Goal: Transaction & Acquisition: Purchase product/service

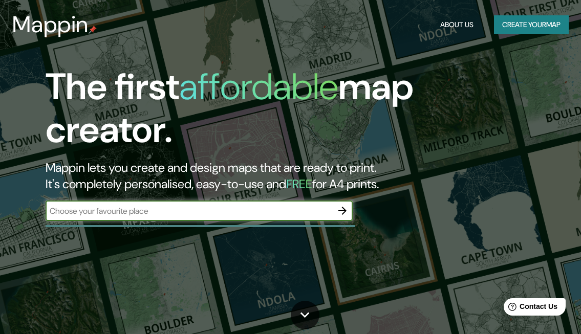
click at [182, 210] on input "text" at bounding box center [189, 211] width 287 height 12
type input "pozuzo"
click at [339, 209] on icon "button" at bounding box center [342, 211] width 12 height 12
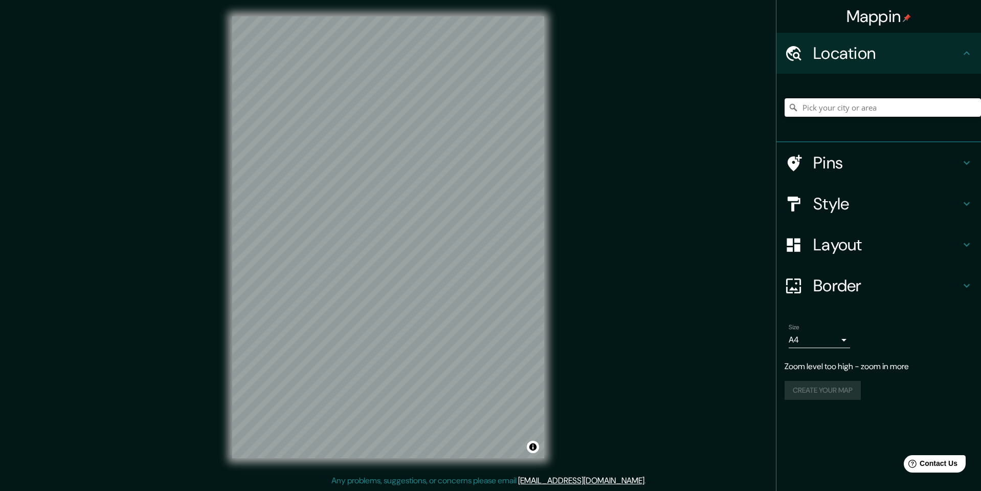
click at [580, 107] on input "Pick your city or area" at bounding box center [883, 107] width 196 height 18
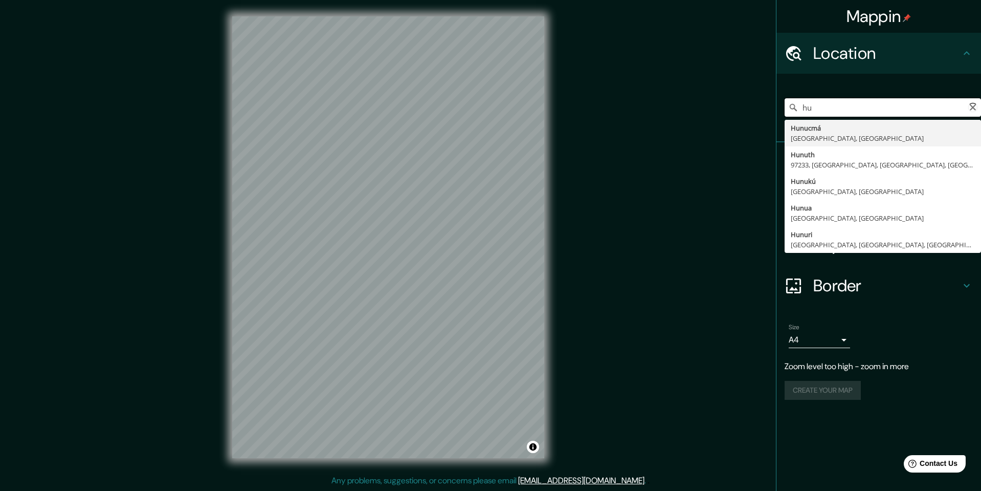
type input "h"
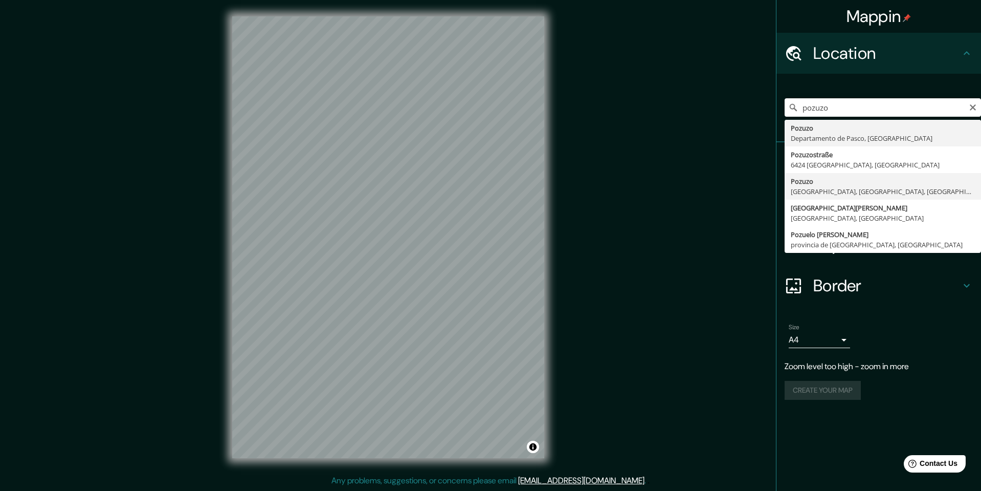
type input "Pozuzo, Villa Rica, Departamento de Pasco, Perú"
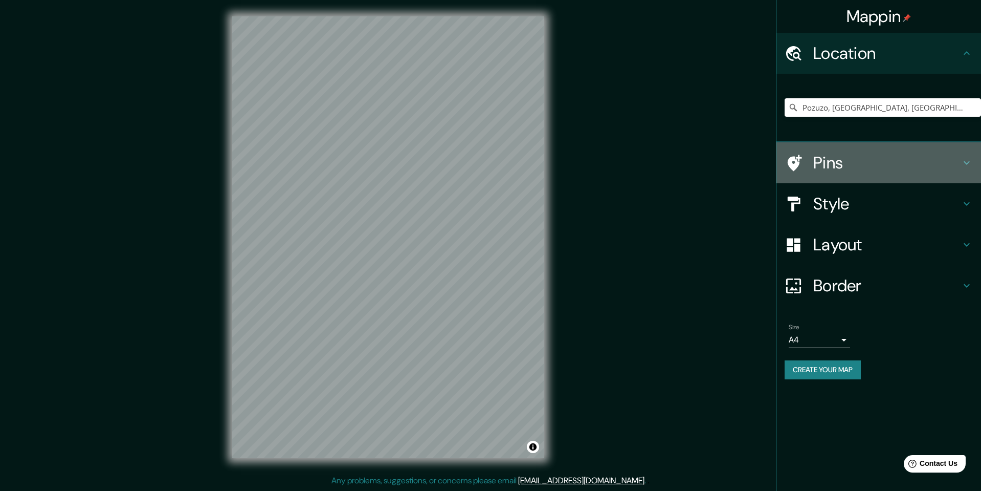
click at [580, 163] on h4 "Pins" at bounding box center [887, 162] width 147 height 20
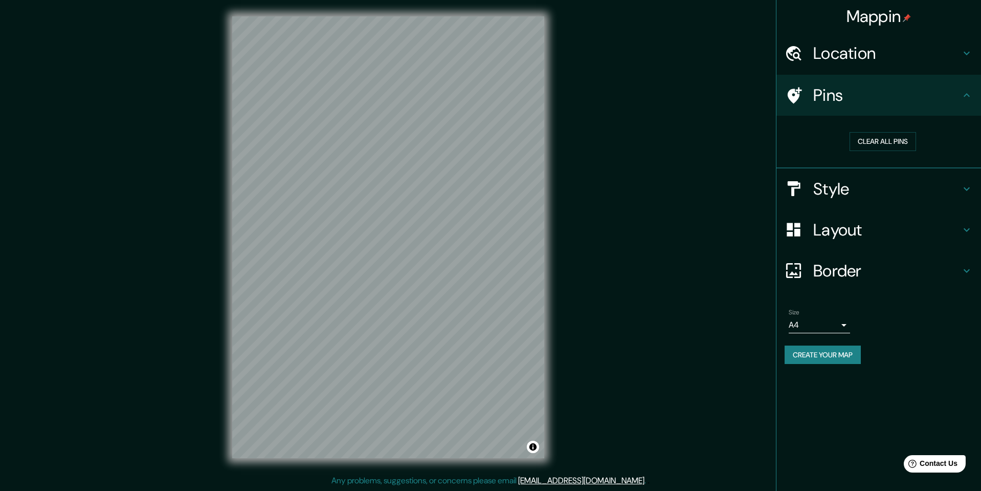
click at [580, 96] on h4 "Pins" at bounding box center [887, 95] width 147 height 20
click at [580, 183] on h4 "Style" at bounding box center [887, 189] width 147 height 20
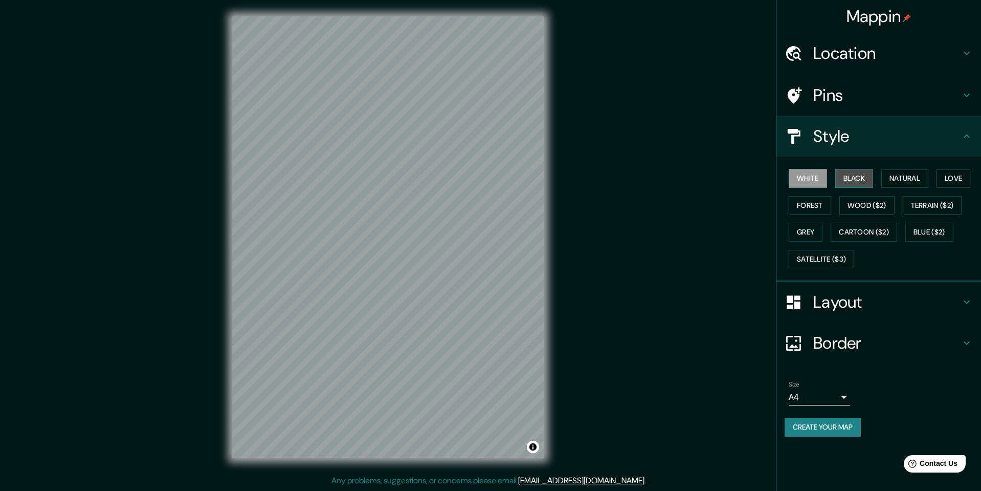
click at [580, 180] on button "Black" at bounding box center [855, 178] width 38 height 19
click at [580, 178] on button "Natural" at bounding box center [905, 178] width 47 height 19
click at [580, 178] on button "White" at bounding box center [808, 178] width 38 height 19
click at [580, 180] on button "Natural" at bounding box center [905, 178] width 47 height 19
click at [580, 178] on button "Love" at bounding box center [954, 178] width 34 height 19
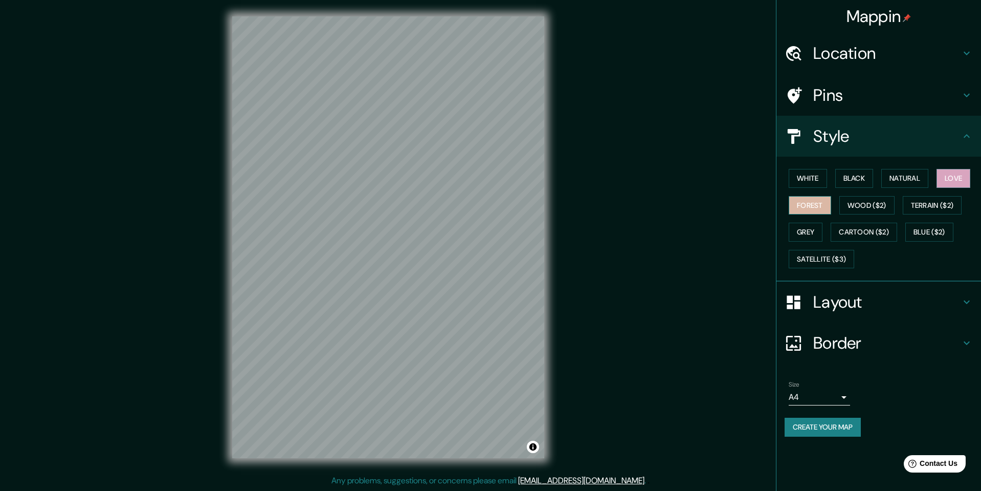
click at [580, 198] on button "Forest" at bounding box center [810, 205] width 42 height 19
click at [580, 208] on button "Wood ($2)" at bounding box center [867, 205] width 55 height 19
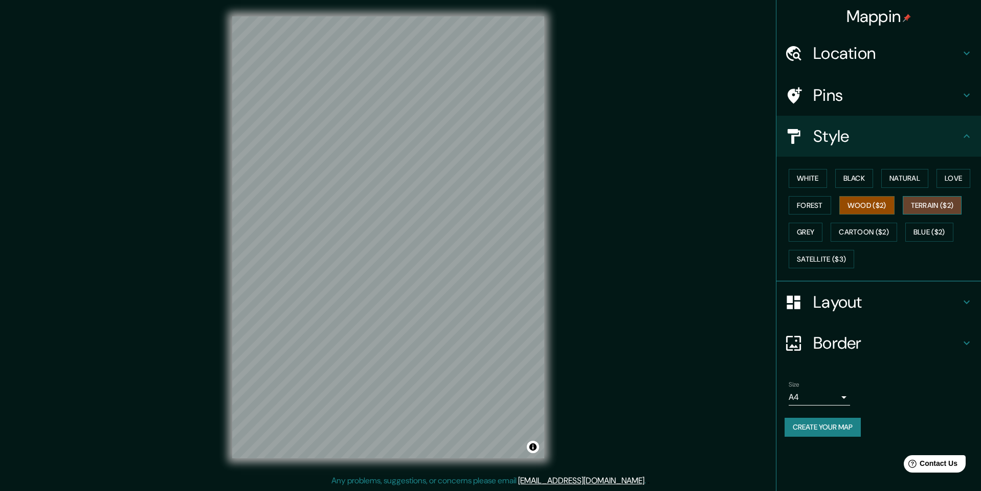
click at [580, 206] on button "Terrain ($2)" at bounding box center [932, 205] width 59 height 19
click at [580, 230] on button "Grey" at bounding box center [806, 232] width 34 height 19
click at [580, 231] on button "Cartoon ($2)" at bounding box center [864, 232] width 67 height 19
click at [580, 230] on button "Blue ($2)" at bounding box center [930, 232] width 48 height 19
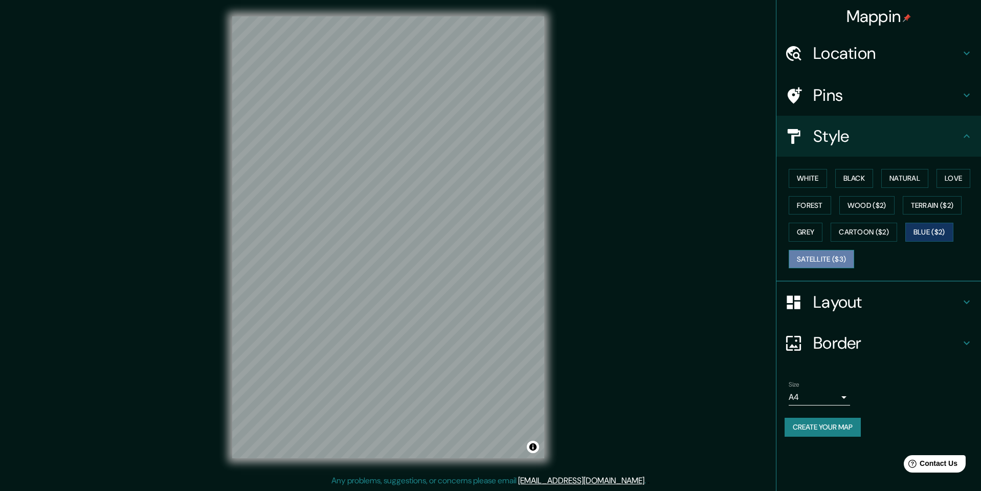
click at [580, 254] on button "Satellite ($3)" at bounding box center [821, 259] width 65 height 19
click at [580, 204] on button "Wood ($2)" at bounding box center [867, 205] width 55 height 19
click at [580, 256] on button "Satellite ($3)" at bounding box center [821, 259] width 65 height 19
click at [580, 204] on button "Wood ($2)" at bounding box center [867, 205] width 55 height 19
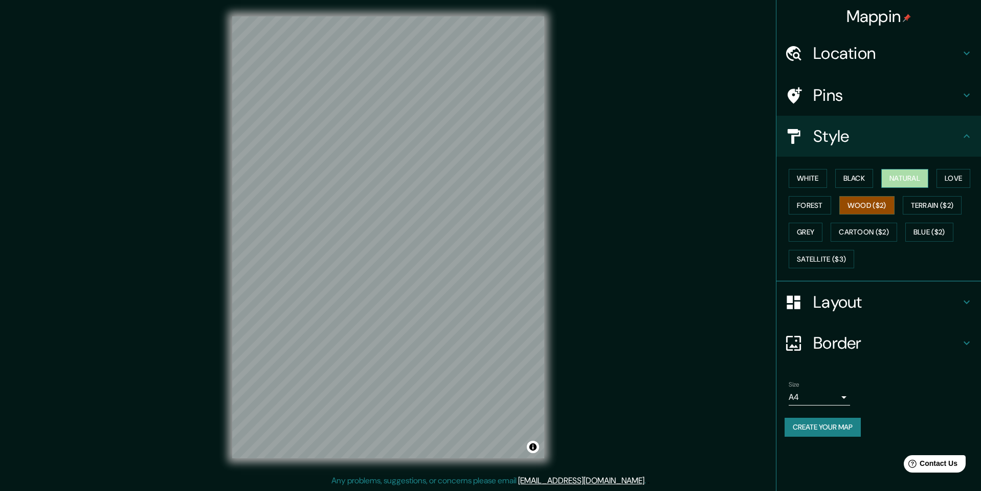
click at [580, 173] on button "Natural" at bounding box center [905, 178] width 47 height 19
click at [580, 208] on button "Wood ($2)" at bounding box center [867, 205] width 55 height 19
click at [580, 177] on button "Natural" at bounding box center [905, 178] width 47 height 19
click at [580, 256] on button "Satellite ($3)" at bounding box center [821, 259] width 65 height 19
click at [580, 205] on button "Wood ($2)" at bounding box center [867, 205] width 55 height 19
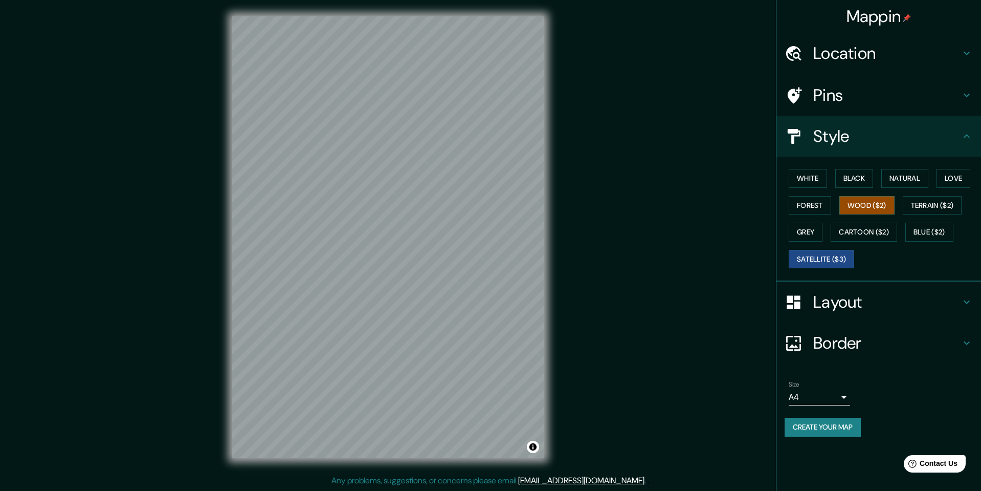
click at [580, 254] on button "Satellite ($3)" at bounding box center [821, 259] width 65 height 19
click at [580, 173] on button "Black" at bounding box center [855, 178] width 38 height 19
click at [580, 175] on button "Natural" at bounding box center [905, 178] width 47 height 19
click at [580, 255] on button "Satellite ($3)" at bounding box center [821, 259] width 65 height 19
click at [580, 205] on button "Wood ($2)" at bounding box center [867, 205] width 55 height 19
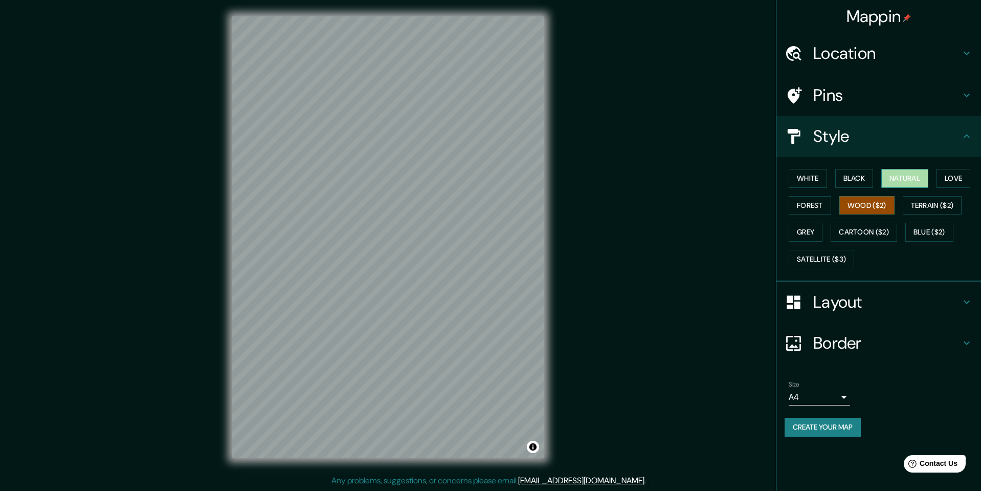
click at [580, 180] on button "Natural" at bounding box center [905, 178] width 47 height 19
click at [580, 208] on button "Wood ($2)" at bounding box center [867, 205] width 55 height 19
click at [580, 135] on icon at bounding box center [967, 136] width 12 height 12
click at [580, 136] on icon at bounding box center [967, 136] width 6 height 4
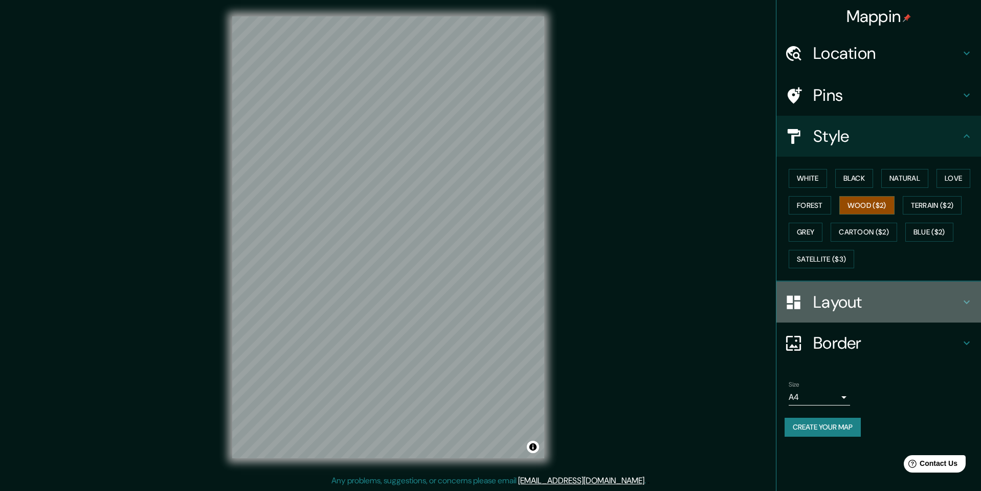
click at [580, 300] on icon at bounding box center [967, 302] width 12 height 12
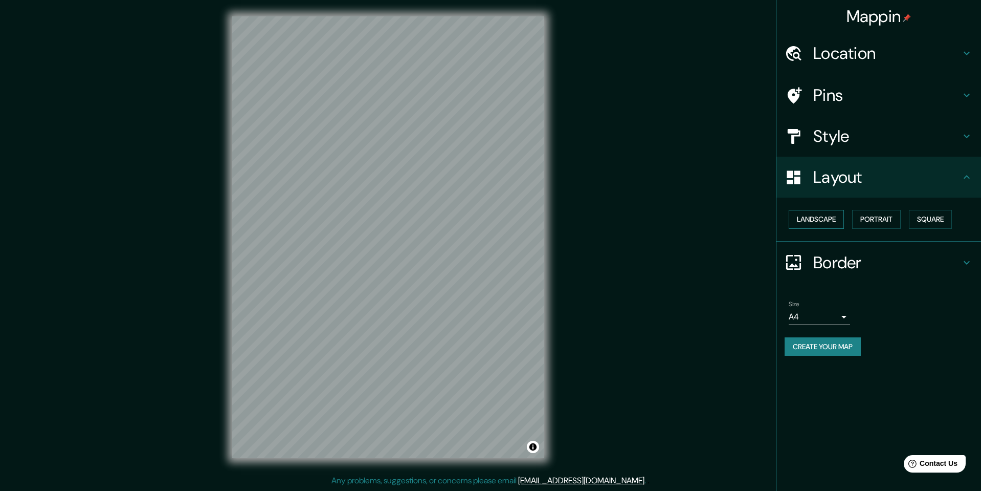
click at [580, 216] on button "Landscape" at bounding box center [816, 219] width 55 height 19
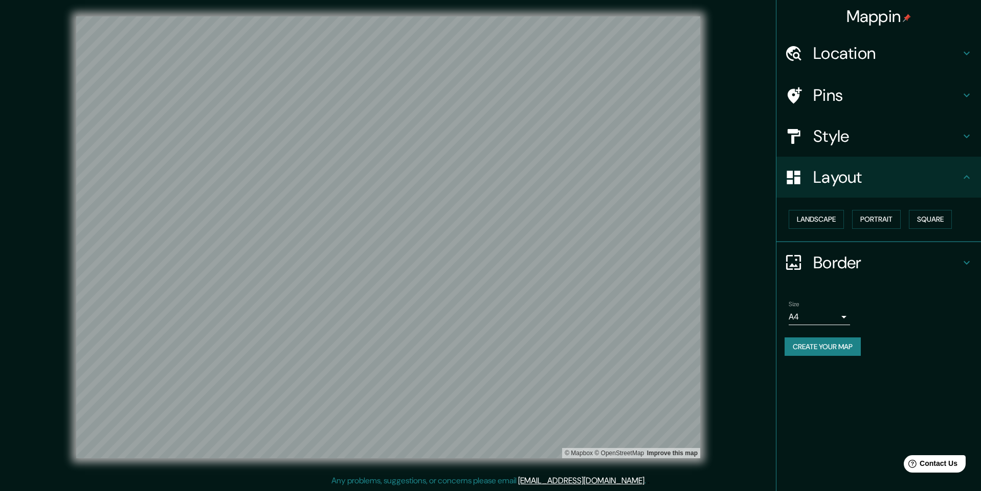
click at [580, 135] on h4 "Style" at bounding box center [887, 136] width 147 height 20
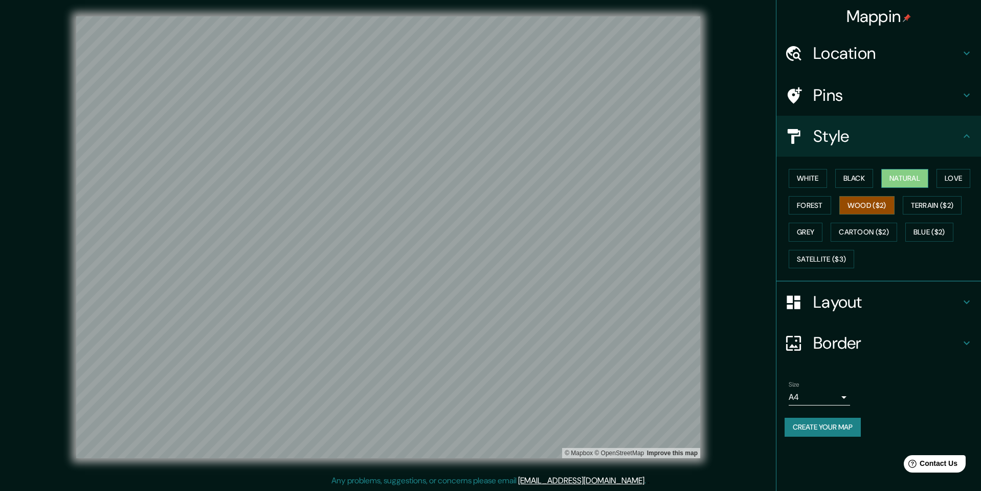
click at [580, 180] on button "Natural" at bounding box center [905, 178] width 47 height 19
click at [580, 207] on button "Wood ($2)" at bounding box center [867, 205] width 55 height 19
click at [580, 177] on button "Natural" at bounding box center [905, 178] width 47 height 19
click at [580, 202] on button "Wood ($2)" at bounding box center [867, 205] width 55 height 19
click at [580, 178] on button "Natural" at bounding box center [905, 178] width 47 height 19
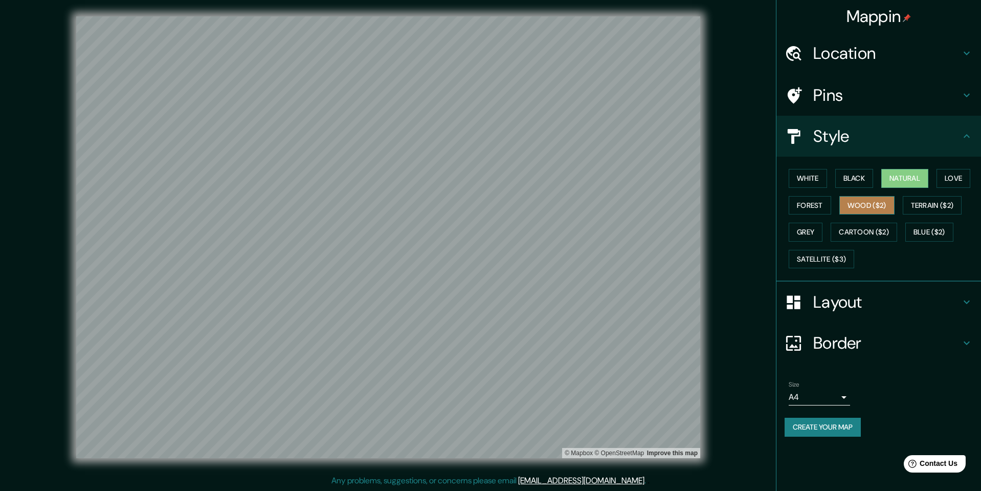
click at [580, 201] on button "Wood ($2)" at bounding box center [867, 205] width 55 height 19
click at [580, 180] on button "Natural" at bounding box center [905, 178] width 47 height 19
click at [580, 181] on button "Black" at bounding box center [855, 178] width 38 height 19
click at [580, 202] on button "Wood ($2)" at bounding box center [867, 205] width 55 height 19
click at [580, 260] on button "Satellite ($3)" at bounding box center [821, 259] width 65 height 19
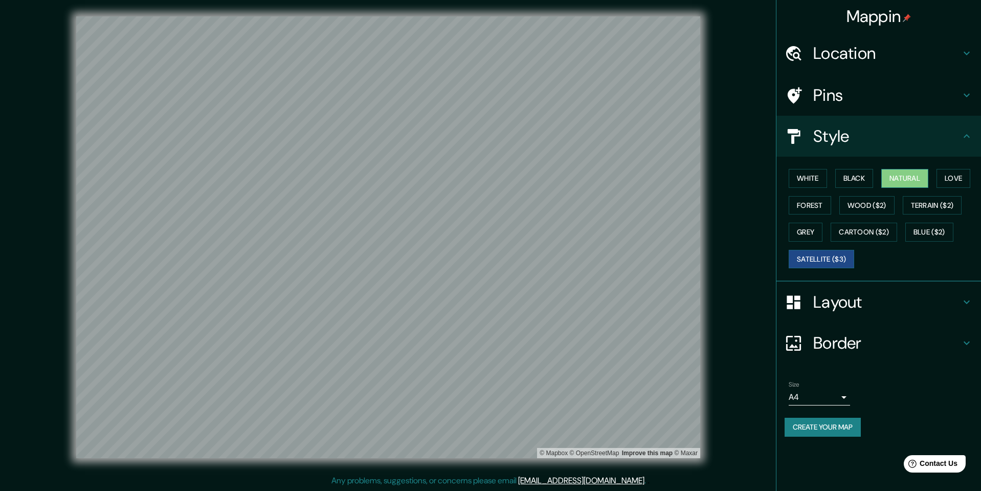
click at [580, 177] on button "Natural" at bounding box center [905, 178] width 47 height 19
click at [580, 207] on button "Wood ($2)" at bounding box center [867, 205] width 55 height 19
click at [580, 176] on button "Natural" at bounding box center [905, 178] width 47 height 19
click at [580, 201] on button "Wood ($2)" at bounding box center [867, 205] width 55 height 19
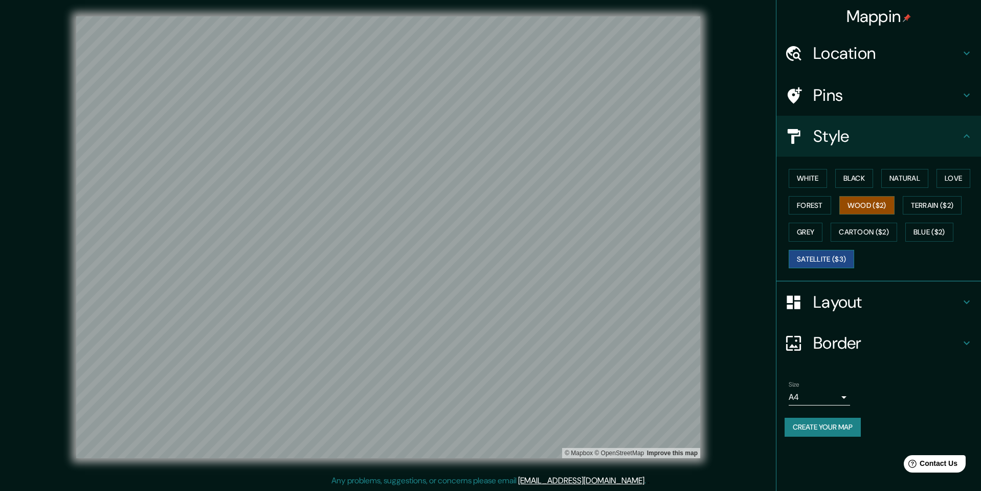
click at [580, 257] on button "Satellite ($3)" at bounding box center [821, 259] width 65 height 19
click at [580, 182] on button "Natural" at bounding box center [905, 178] width 47 height 19
click at [580, 202] on button "Wood ($2)" at bounding box center [867, 205] width 55 height 19
click at [580, 177] on button "Natural" at bounding box center [905, 178] width 47 height 19
click at [580, 204] on button "Wood ($2)" at bounding box center [867, 205] width 55 height 19
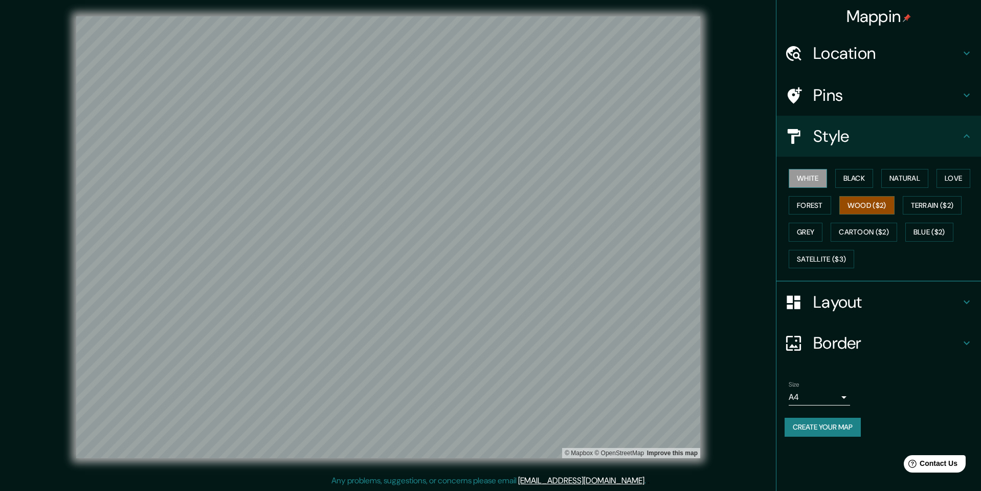
click at [580, 174] on button "White" at bounding box center [808, 178] width 38 height 19
click at [580, 172] on button "Natural" at bounding box center [905, 178] width 47 height 19
click at [580, 229] on button "Grey" at bounding box center [806, 232] width 34 height 19
click at [580, 231] on button "Blue ($2)" at bounding box center [930, 232] width 48 height 19
click at [580, 212] on button "Terrain ($2)" at bounding box center [932, 205] width 59 height 19
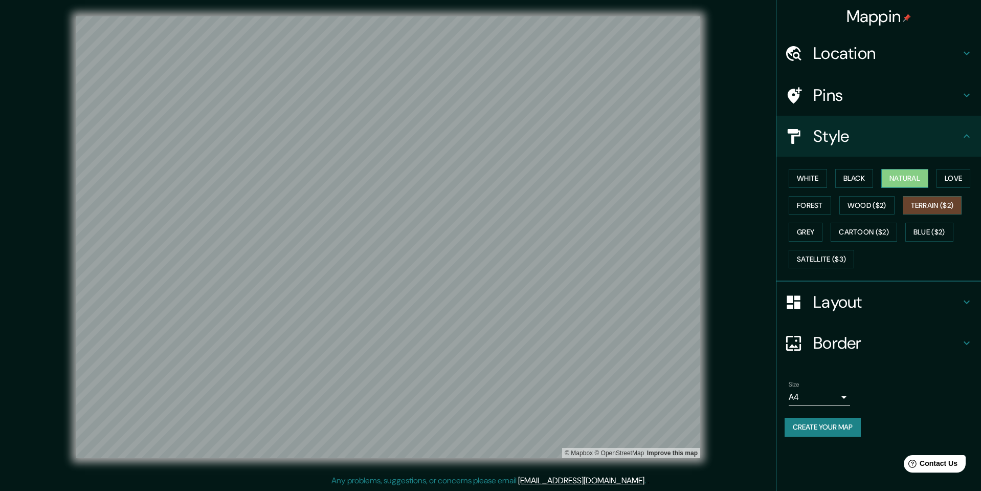
click at [580, 180] on button "Natural" at bounding box center [905, 178] width 47 height 19
click at [580, 261] on button "Satellite ($3)" at bounding box center [821, 259] width 65 height 19
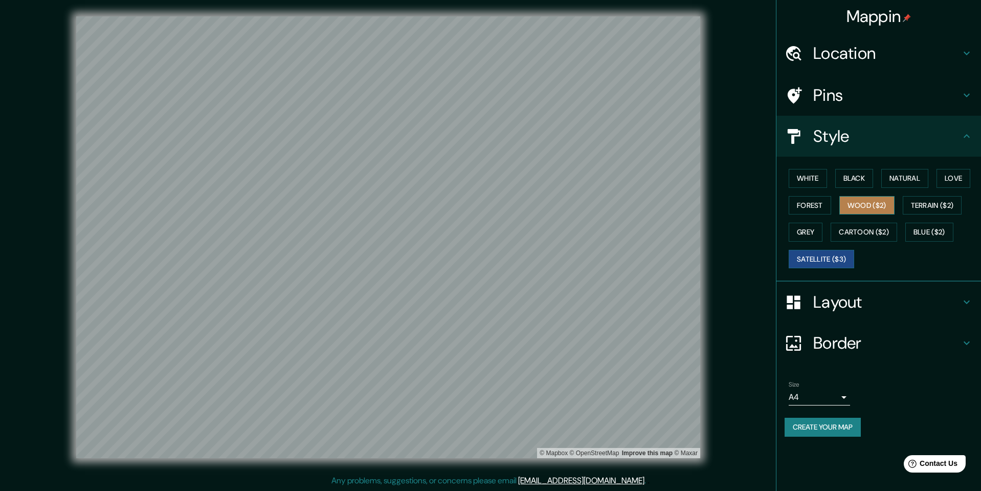
click at [580, 207] on button "Wood ($2)" at bounding box center [867, 205] width 55 height 19
click at [580, 174] on button "Natural" at bounding box center [905, 178] width 47 height 19
click at [580, 135] on icon at bounding box center [967, 136] width 12 height 12
click at [580, 334] on h4 "Border" at bounding box center [887, 343] width 147 height 20
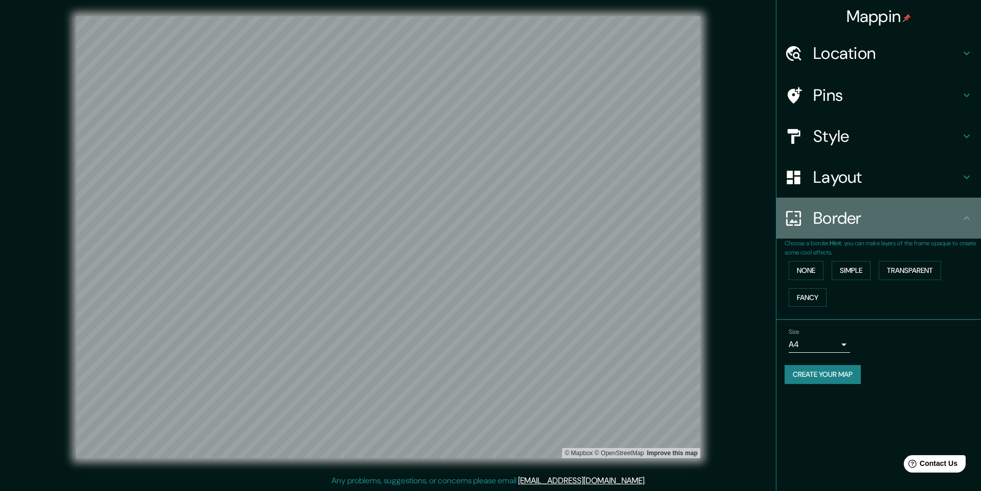
click at [580, 217] on icon at bounding box center [967, 218] width 6 height 4
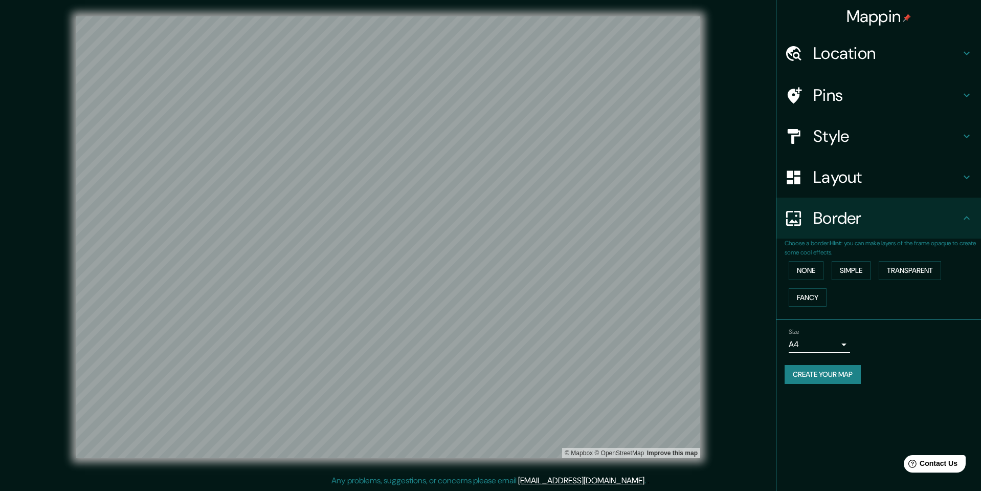
click at [580, 334] on button "Create your map" at bounding box center [823, 374] width 76 height 19
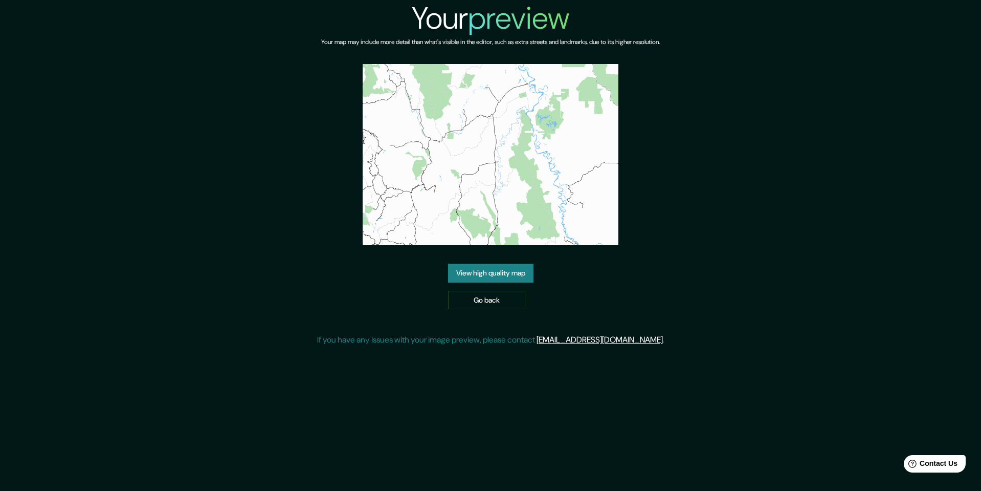
click at [496, 275] on link "View high quality map" at bounding box center [490, 273] width 85 height 19
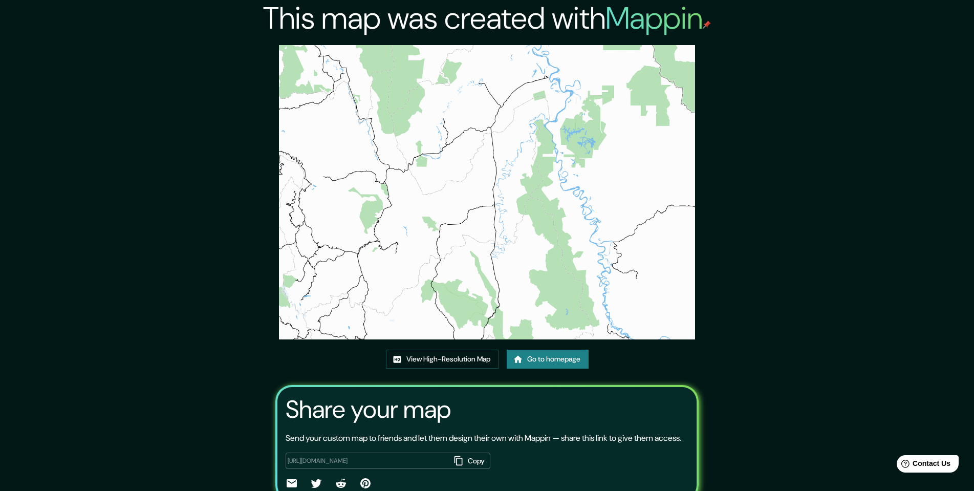
click at [533, 188] on img at bounding box center [487, 192] width 417 height 294
click at [576, 192] on img at bounding box center [487, 192] width 417 height 294
drag, startPoint x: 571, startPoint y: 189, endPoint x: 516, endPoint y: 148, distance: 68.8
click at [516, 148] on img at bounding box center [487, 192] width 417 height 294
click at [549, 360] on link "Go to homepage" at bounding box center [548, 359] width 82 height 19
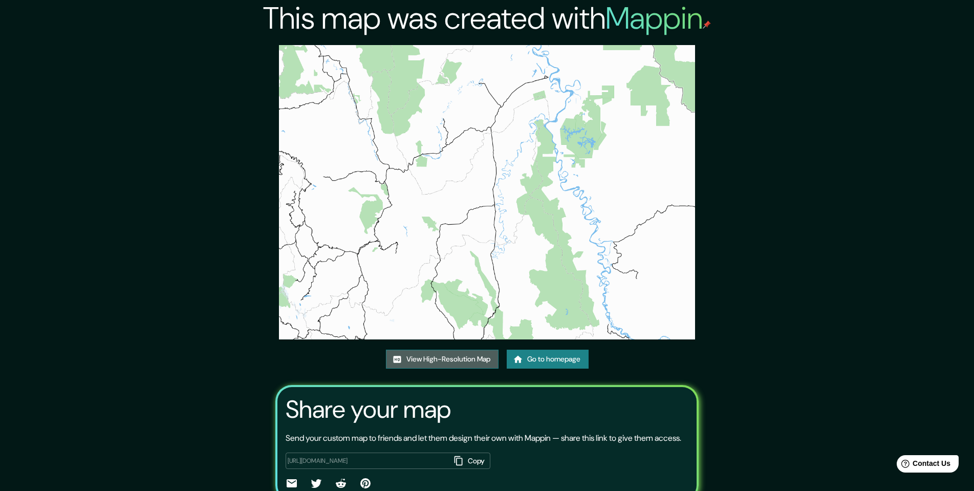
click at [455, 360] on link "View High-Resolution Map" at bounding box center [442, 359] width 113 height 19
